Goal: Information Seeking & Learning: Learn about a topic

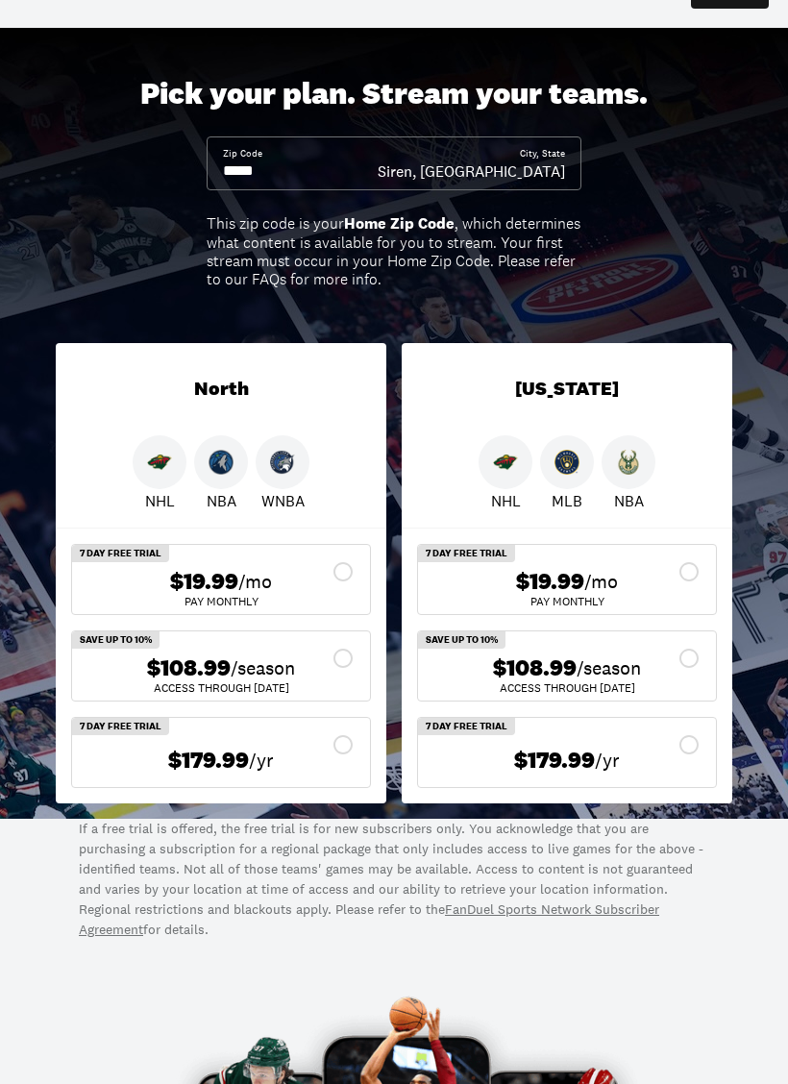
scroll to position [55, 0]
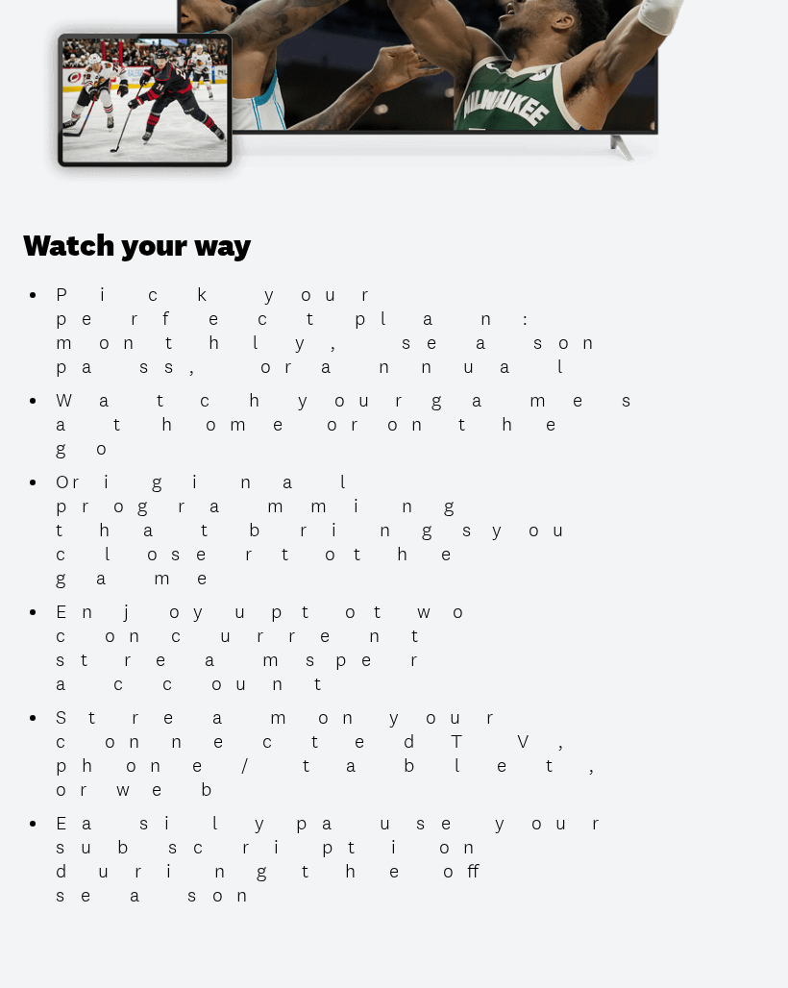
scroll to position [2484, 0]
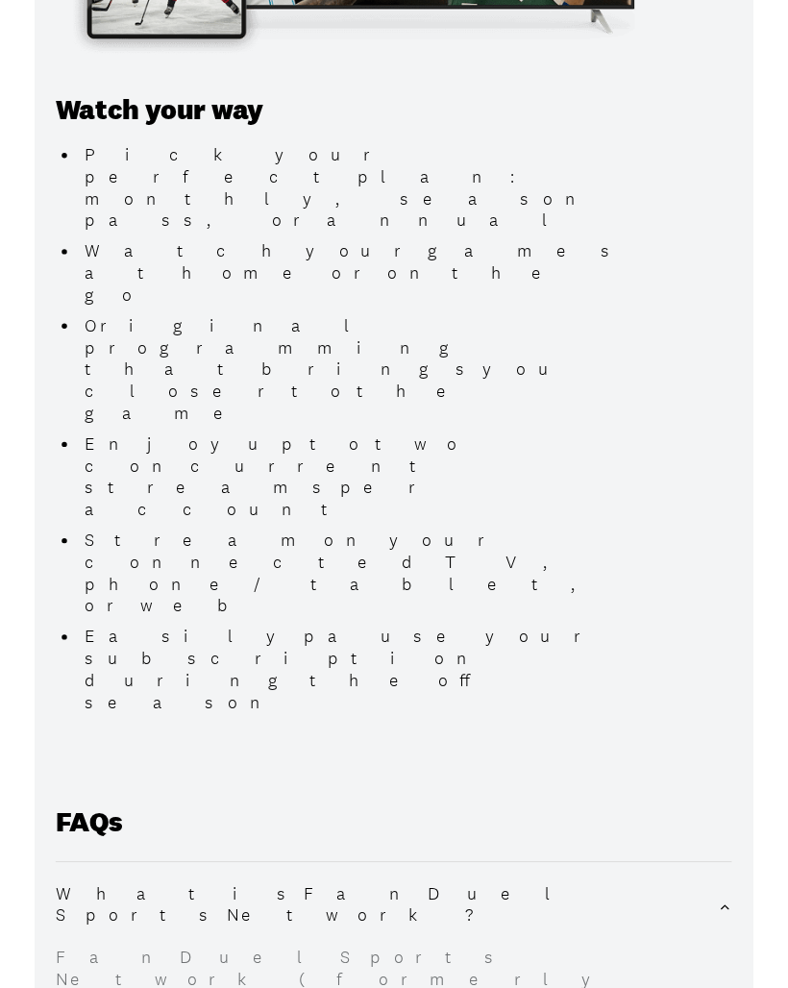
scroll to position [2614, 0]
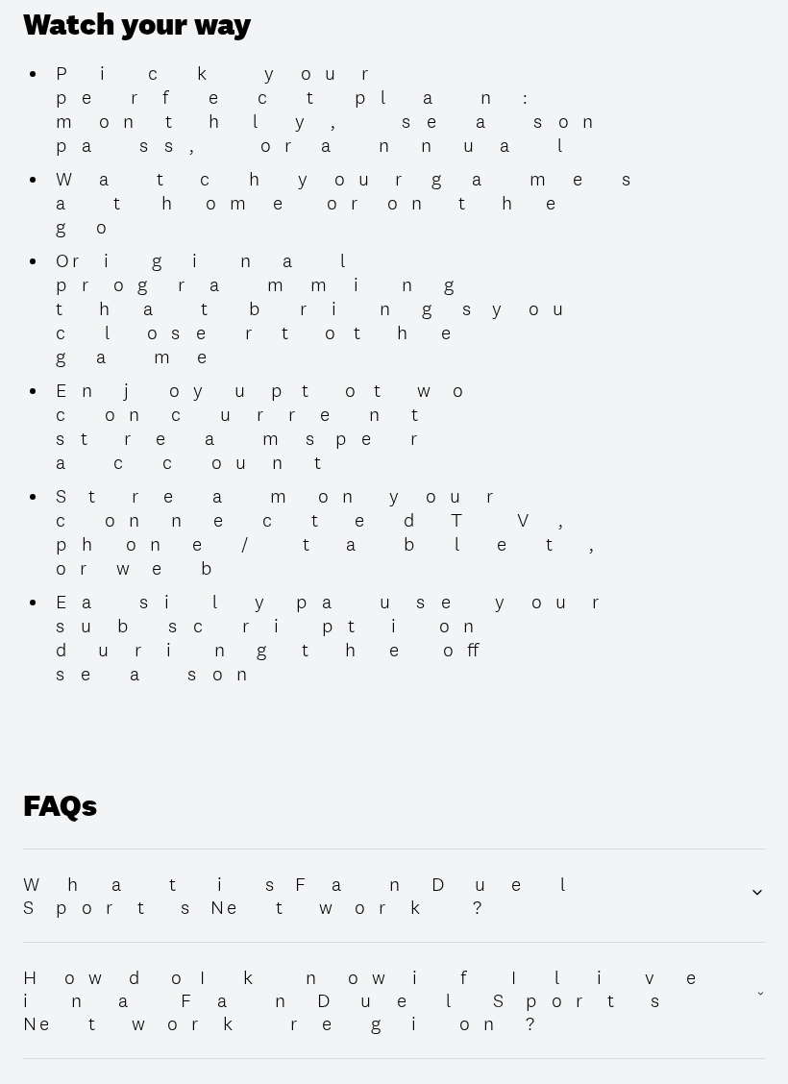
scroll to position [2715, 0]
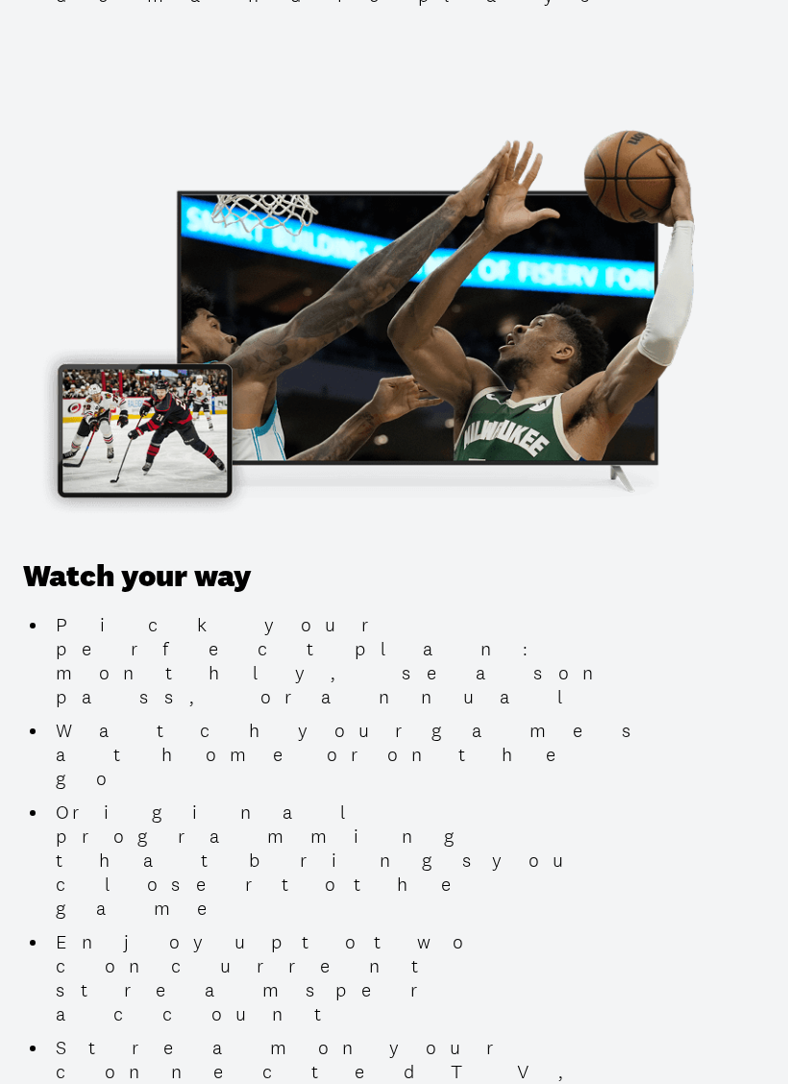
scroll to position [2190, 0]
